Goal: Task Accomplishment & Management: Manage account settings

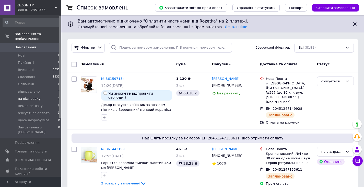
click at [37, 96] on li "на відправку 3" at bounding box center [31, 98] width 63 height 7
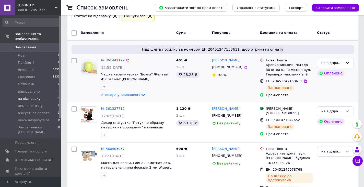
scroll to position [51, 0]
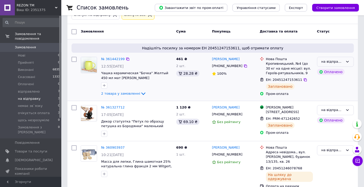
click at [350, 63] on div "на відправку" at bounding box center [335, 62] width 37 height 10
click at [334, 84] on li "відправлено" at bounding box center [335, 83] width 36 height 9
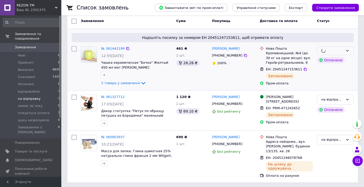
scroll to position [62, 0]
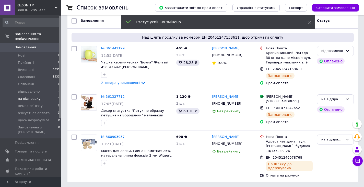
click at [348, 100] on icon at bounding box center [347, 99] width 4 height 4
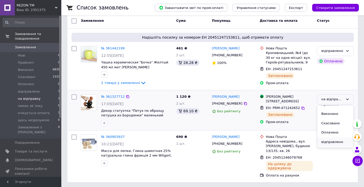
scroll to position [26, 0]
click at [335, 121] on li "відправлено" at bounding box center [335, 121] width 36 height 9
click at [338, 142] on div "на відправку" at bounding box center [332, 139] width 22 height 5
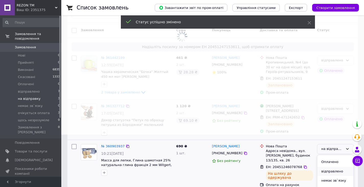
click at [332, 166] on li "відправлено" at bounding box center [335, 170] width 36 height 9
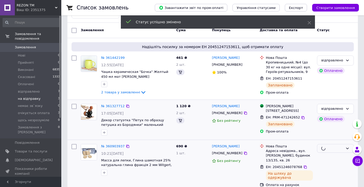
scroll to position [62, 0]
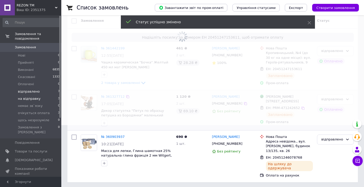
click at [32, 89] on span "відправлено" at bounding box center [29, 91] width 22 height 5
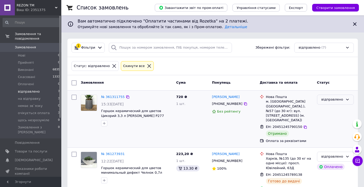
click at [326, 101] on div "відправлено" at bounding box center [332, 99] width 22 height 5
click at [332, 117] on li "Виконано" at bounding box center [335, 119] width 36 height 9
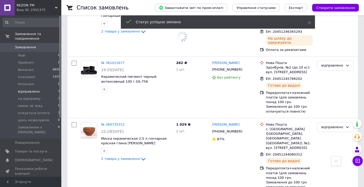
scroll to position [281, 0]
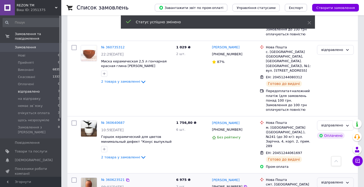
click at [325, 180] on div "відправлено" at bounding box center [332, 182] width 22 height 5
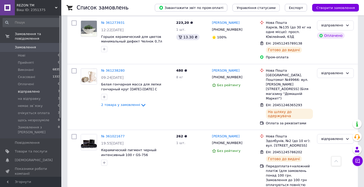
scroll to position [128, 0]
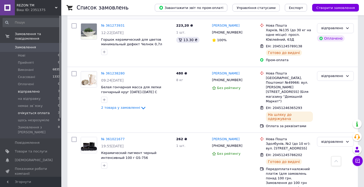
click at [44, 111] on span "очікується оплата" at bounding box center [34, 113] width 32 height 5
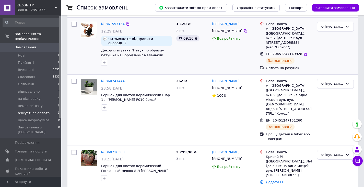
scroll to position [74, 0]
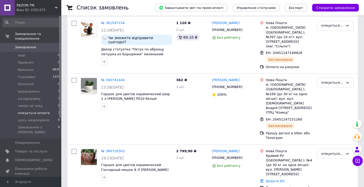
click at [44, 112] on li "очікується оплата 3" at bounding box center [31, 112] width 63 height 7
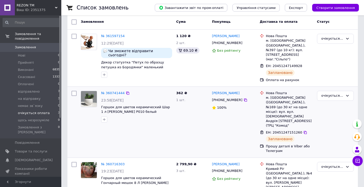
scroll to position [48, 0]
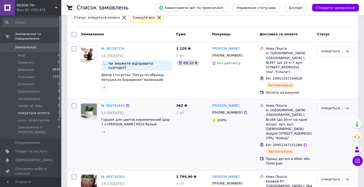
click at [327, 105] on div "очікується оплата" at bounding box center [332, 107] width 22 height 5
click at [332, 126] on li "відправлено" at bounding box center [335, 130] width 36 height 9
click at [116, 49] on link "№ 361597154" at bounding box center [112, 48] width 23 height 4
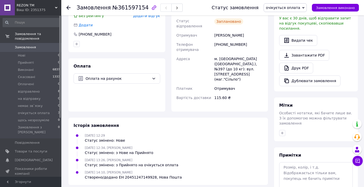
scroll to position [153, 0]
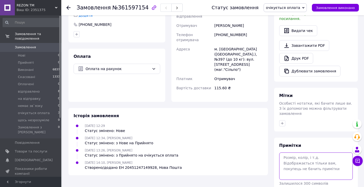
click at [305, 152] on textarea at bounding box center [316, 165] width 74 height 27
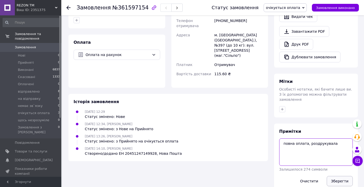
scroll to position [167, 0]
type textarea "повна оплата, роздрукувала"
drag, startPoint x: 345, startPoint y: 175, endPoint x: 340, endPoint y: 170, distance: 6.7
click at [344, 176] on button "Зберегти" at bounding box center [340, 181] width 26 height 10
click at [340, 176] on button "Зберегти" at bounding box center [340, 181] width 26 height 10
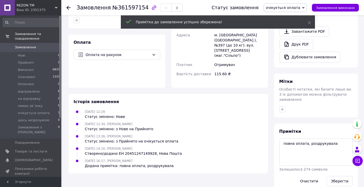
click at [288, 8] on span "очікується оплата" at bounding box center [283, 8] width 34 height 4
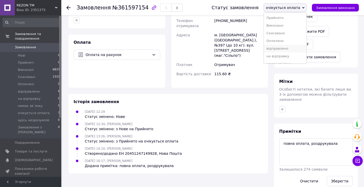
click at [289, 47] on li "відправлено" at bounding box center [285, 49] width 43 height 8
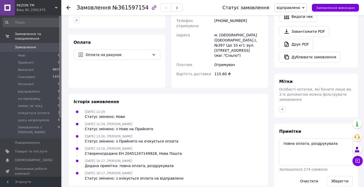
click at [20, 45] on span "Замовлення" at bounding box center [25, 47] width 21 height 5
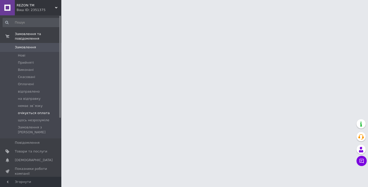
click at [38, 111] on span "очікується оплата" at bounding box center [34, 113] width 32 height 5
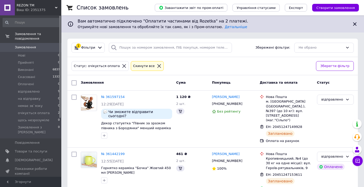
scroll to position [77, 0]
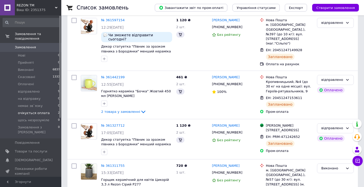
click at [32, 111] on span "очікується оплата" at bounding box center [34, 113] width 32 height 5
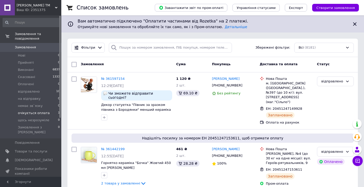
click at [45, 109] on li "очікується оплата 1" at bounding box center [31, 112] width 63 height 7
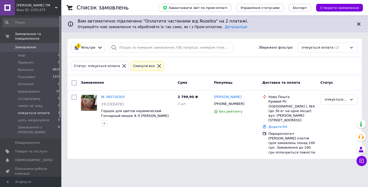
click at [29, 45] on span "Замовлення" at bounding box center [25, 47] width 21 height 5
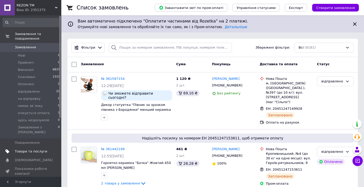
click at [39, 149] on span "Товари та послуги" at bounding box center [31, 151] width 32 height 5
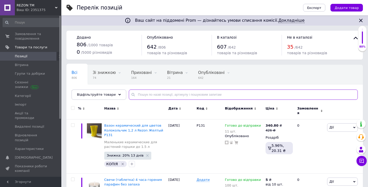
click at [191, 92] on input "text" at bounding box center [243, 94] width 229 height 10
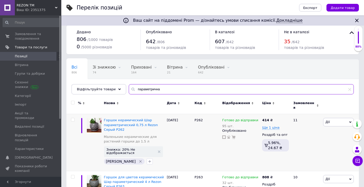
scroll to position [51, 0]
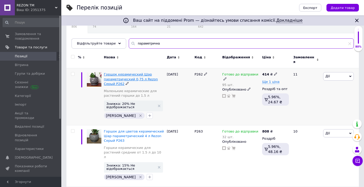
type input "параметрична"
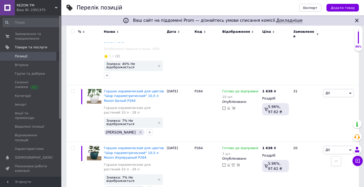
scroll to position [843, 0]
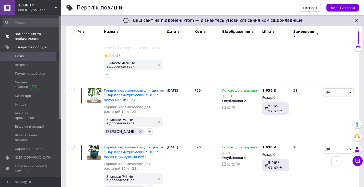
click at [25, 37] on span "Замовлення та повідомлення" at bounding box center [31, 36] width 32 height 9
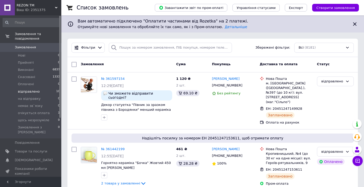
click at [34, 89] on span "відправлено" at bounding box center [29, 91] width 22 height 5
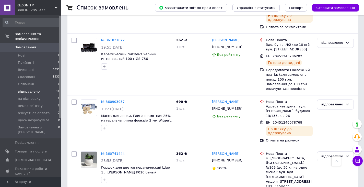
scroll to position [332, 0]
